Goal: Task Accomplishment & Management: Use online tool/utility

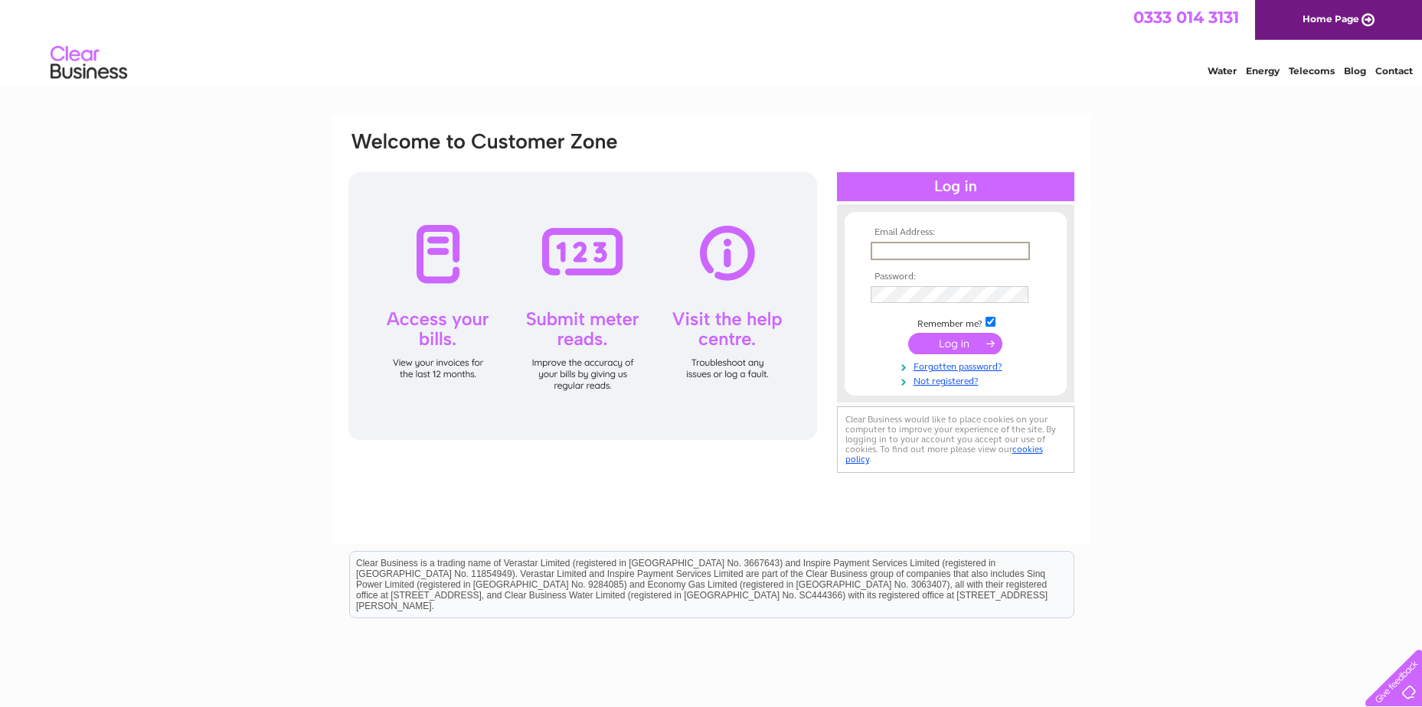
click at [916, 255] on input "text" at bounding box center [949, 251] width 159 height 18
type input "victoria.guest@aberlour.org.uk"
click at [946, 345] on input "submit" at bounding box center [955, 341] width 94 height 21
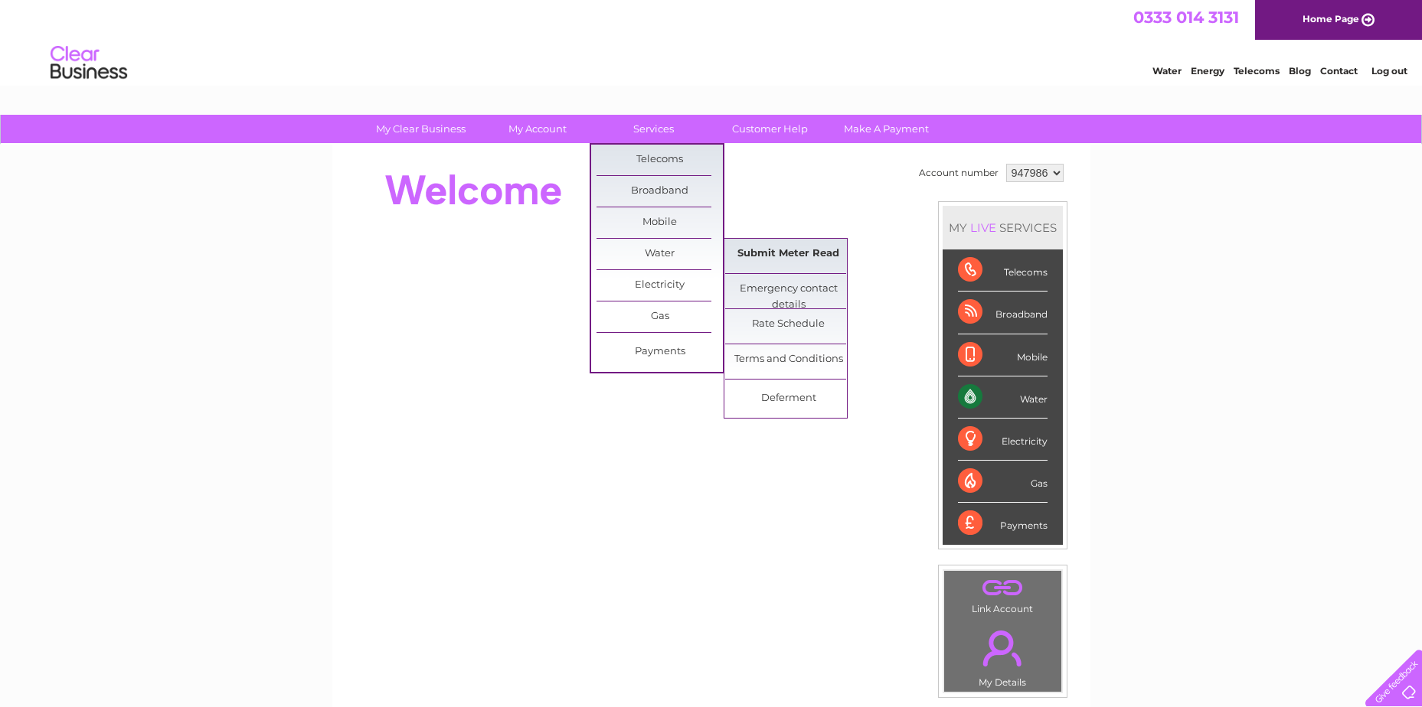
click at [799, 253] on link "Submit Meter Read" at bounding box center [788, 254] width 126 height 31
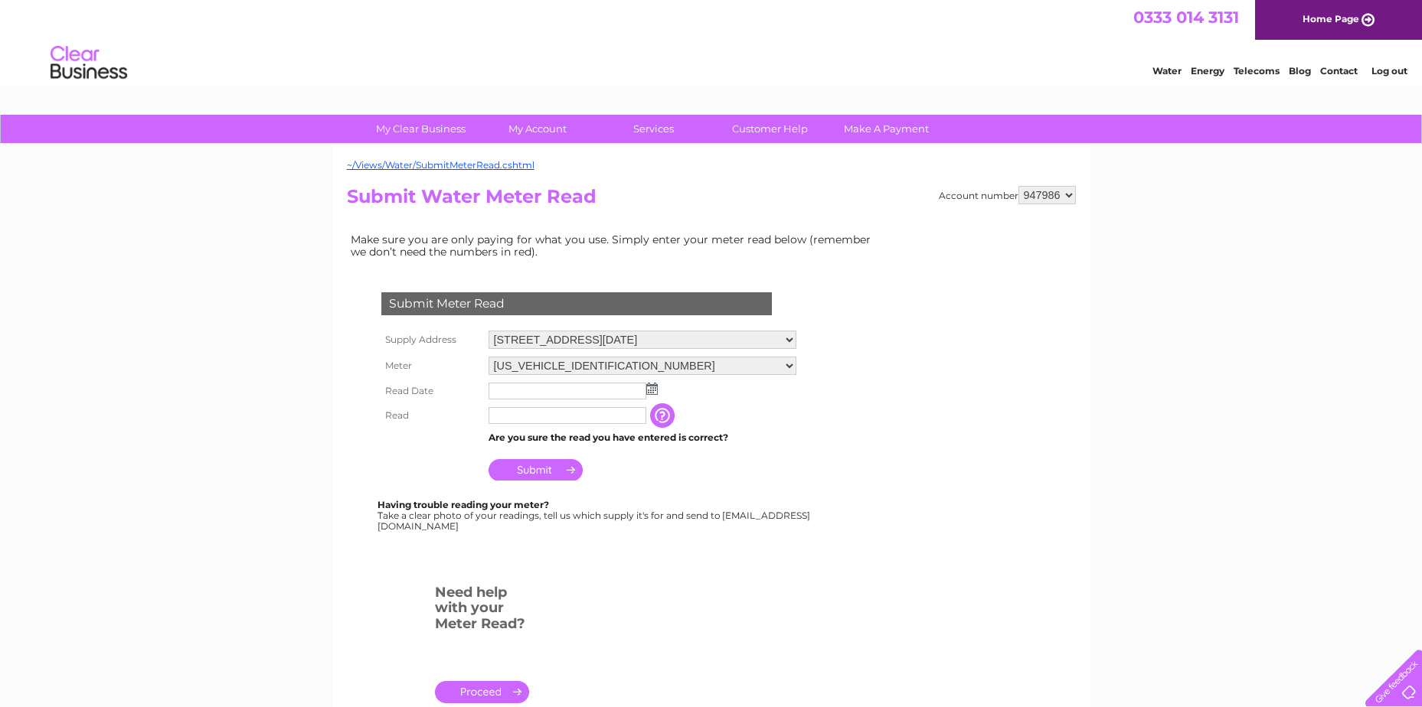
click at [651, 369] on select "06ELSTER16T058350 06ELSTER16T095415" at bounding box center [642, 366] width 308 height 18
select select "220321"
click at [488, 357] on select "06ELSTER16T058350 06ELSTER16T095415" at bounding box center [642, 367] width 308 height 20
click at [586, 394] on input "text" at bounding box center [567, 392] width 159 height 18
click at [650, 389] on img at bounding box center [651, 389] width 11 height 12
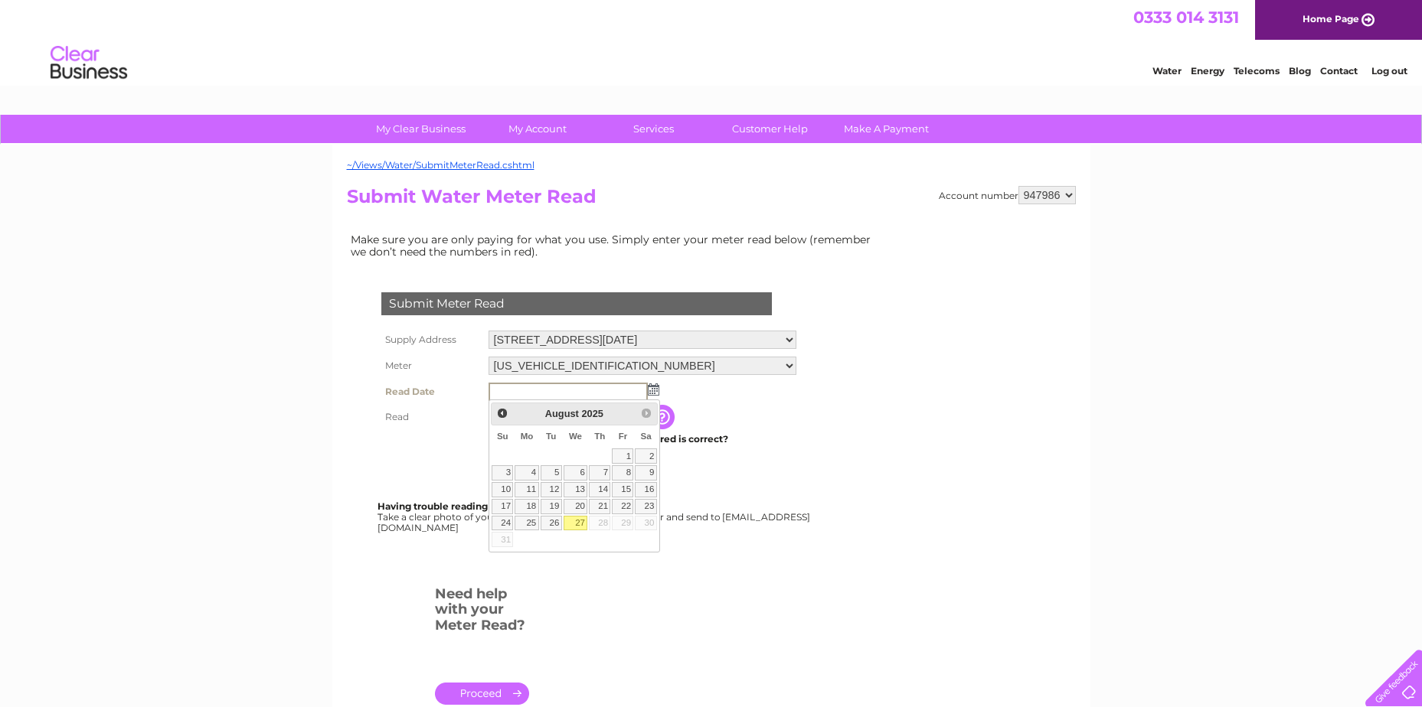
click at [573, 524] on link "27" at bounding box center [575, 523] width 24 height 15
type input "2025/08/27"
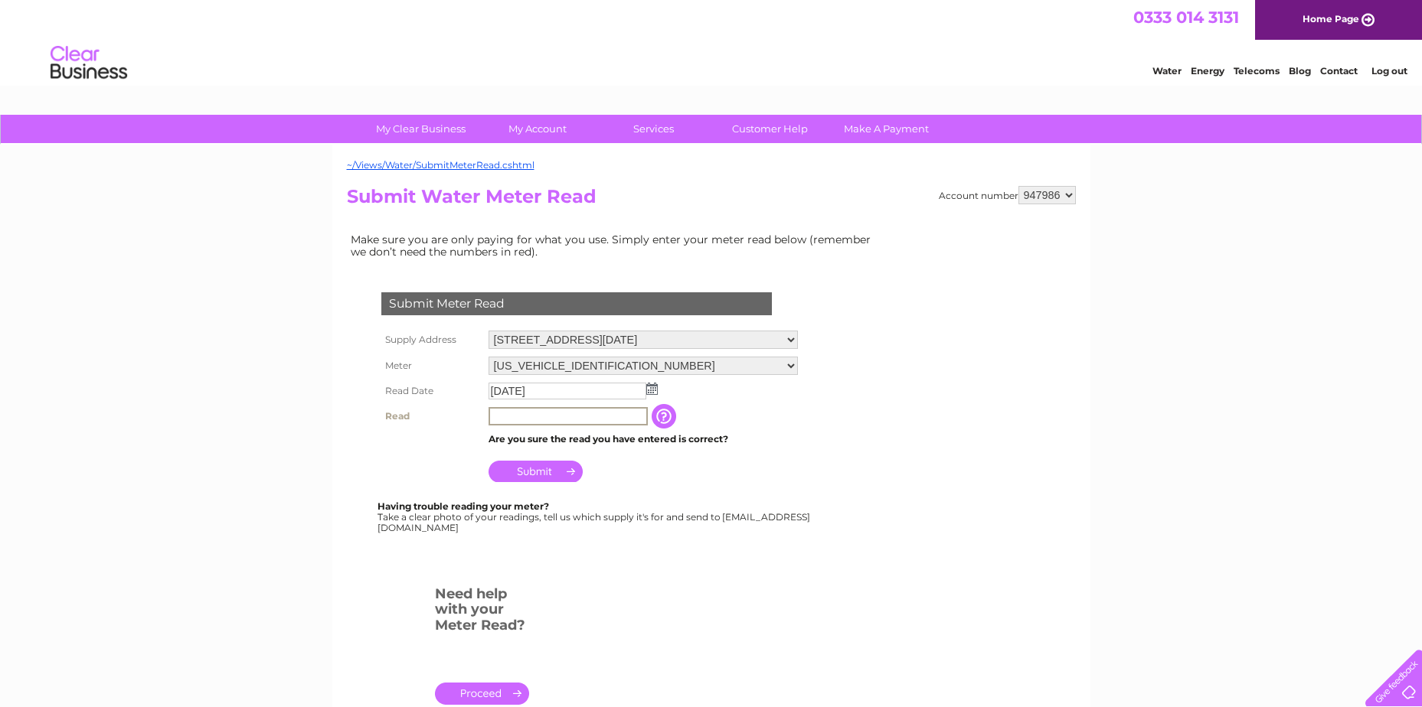
click at [542, 418] on input "text" at bounding box center [567, 416] width 159 height 18
type input "4451"
click at [743, 497] on div "Submit Meter Read Supply Address 6 Bellyeoman Road, Dunfermline, Fife, KY12 0AD…" at bounding box center [579, 405] width 465 height 256
click at [532, 469] on input "Submit" at bounding box center [535, 469] width 94 height 21
